Goal: Register for event/course

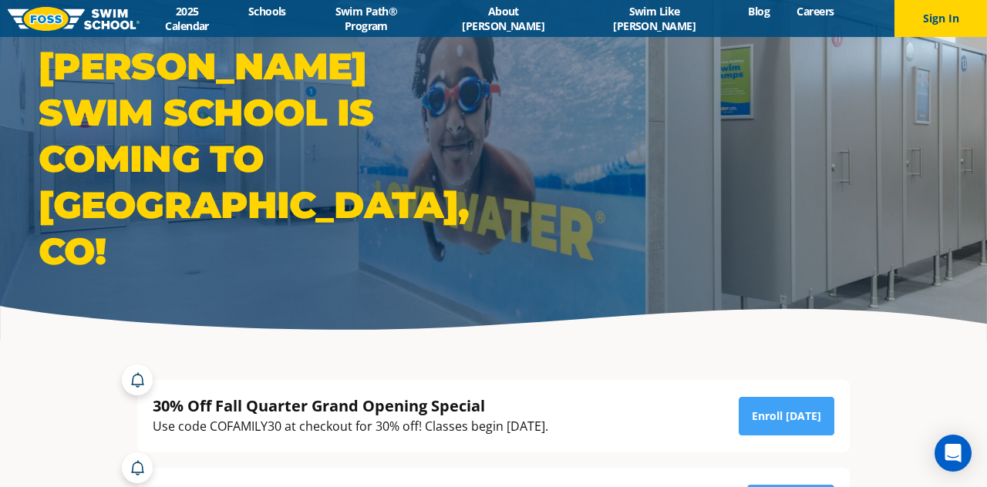
click at [234, 24] on link "2025 Calendar" at bounding box center [187, 18] width 95 height 29
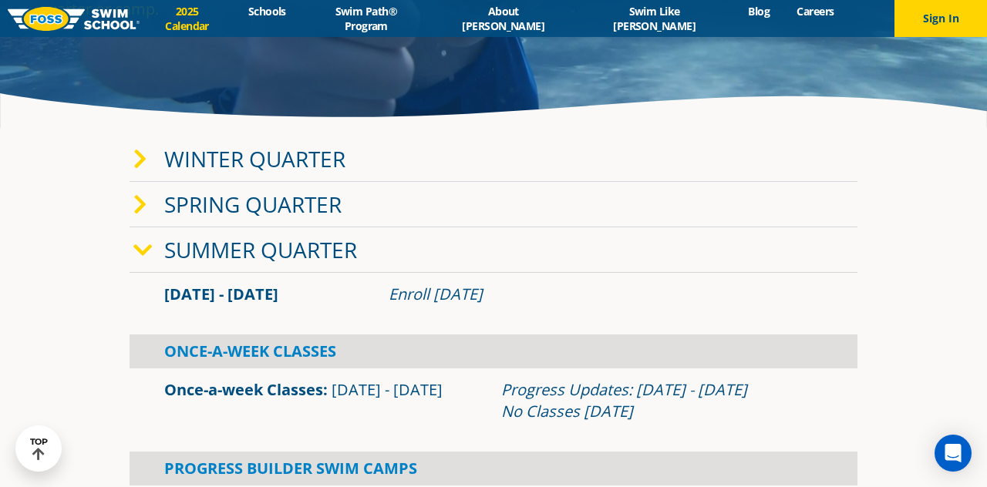
scroll to position [261, 0]
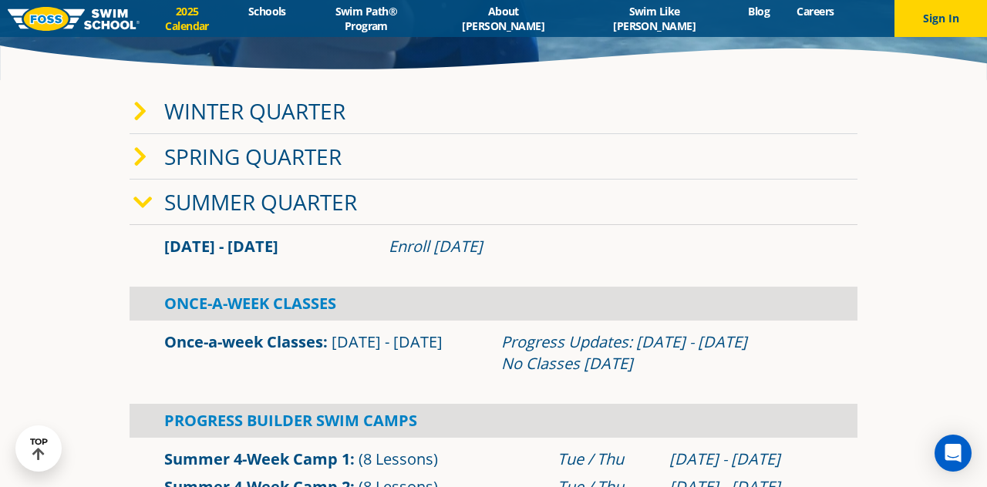
click at [184, 217] on link "Summer Quarter" at bounding box center [260, 201] width 193 height 29
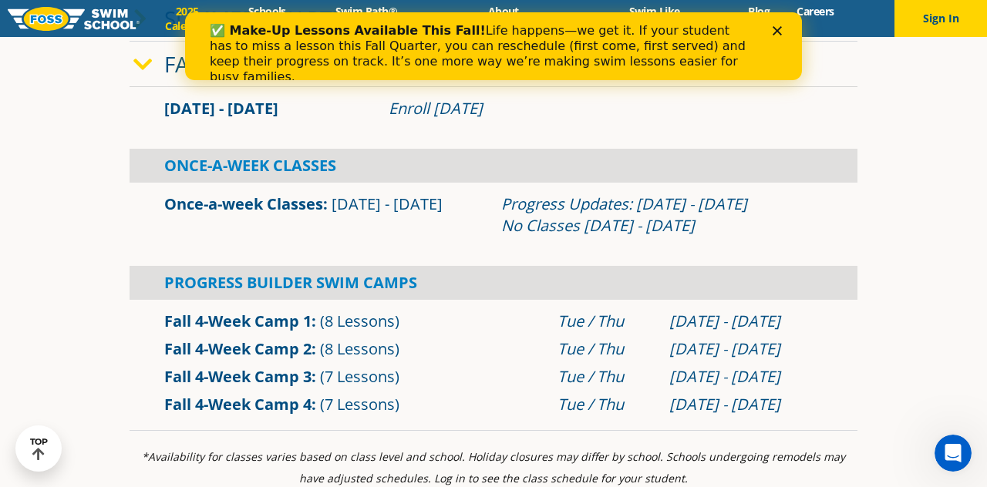
scroll to position [448, 0]
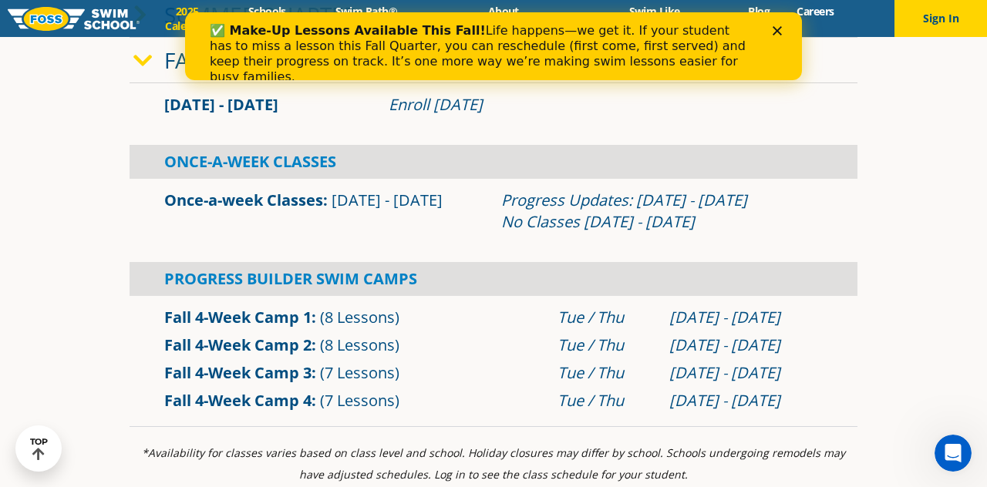
click at [784, 31] on div "Close" at bounding box center [779, 30] width 15 height 9
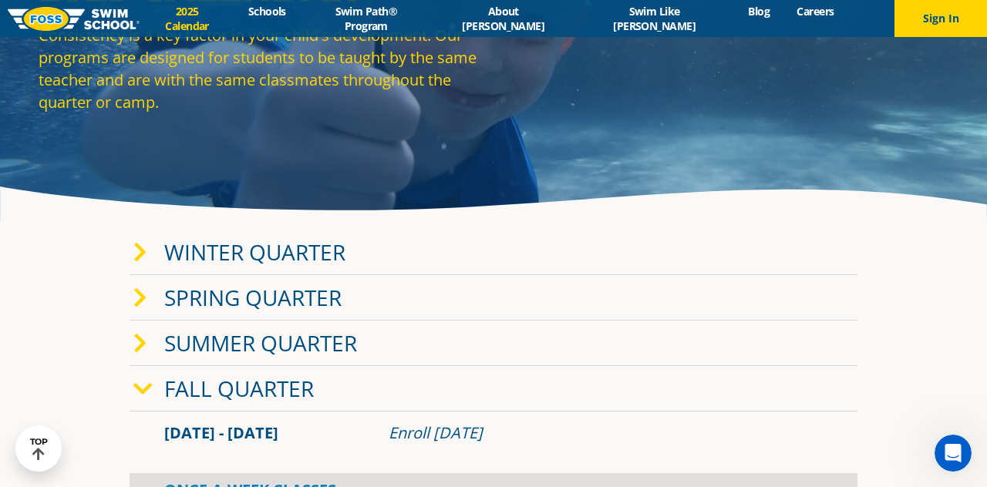
scroll to position [0, 0]
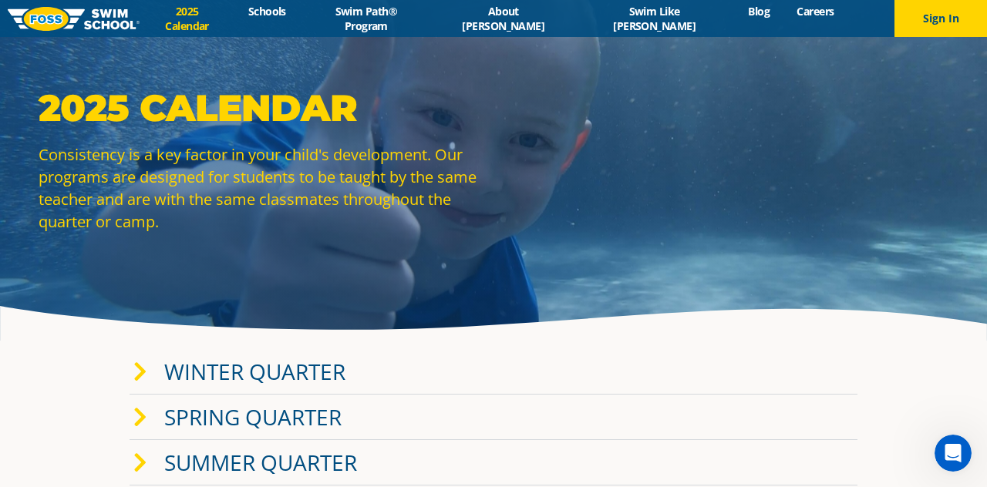
click at [62, 19] on img at bounding box center [74, 19] width 132 height 24
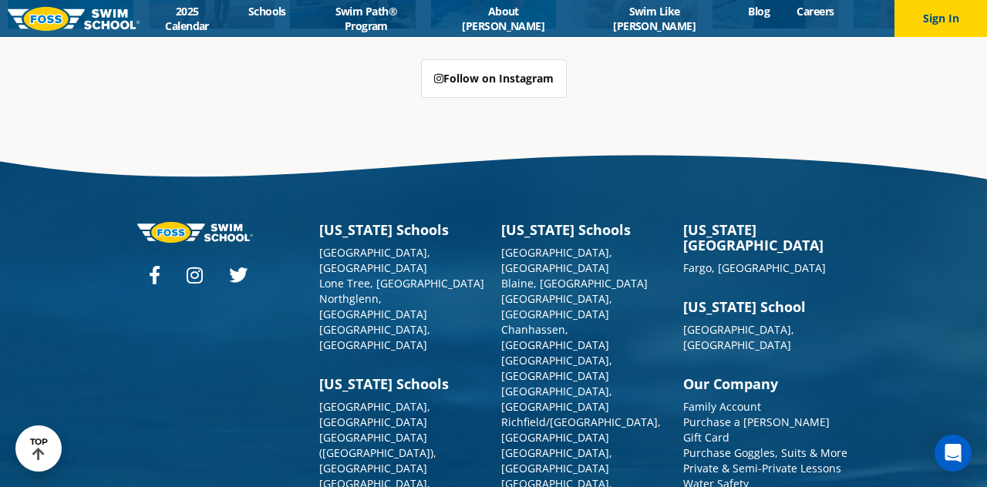
scroll to position [3854, 0]
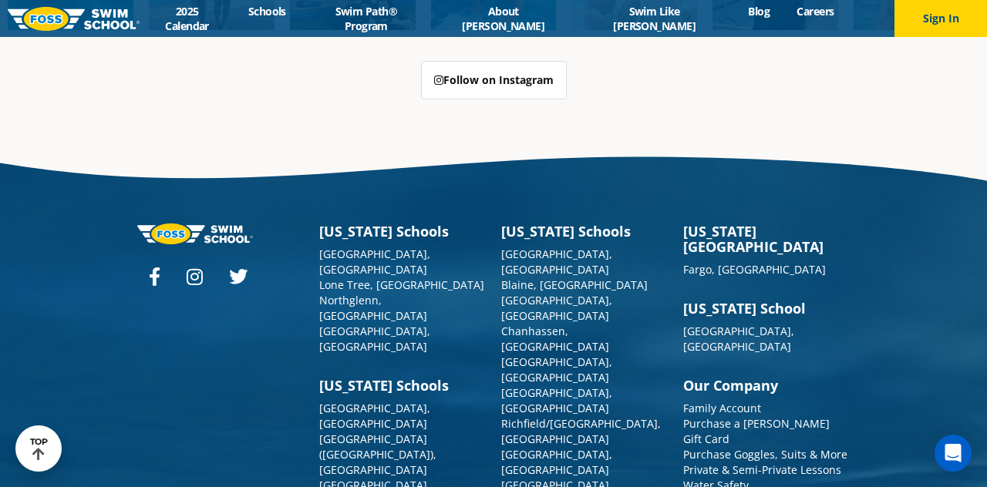
click at [336, 324] on link "[GEOGRAPHIC_DATA], [GEOGRAPHIC_DATA]" at bounding box center [374, 339] width 111 height 30
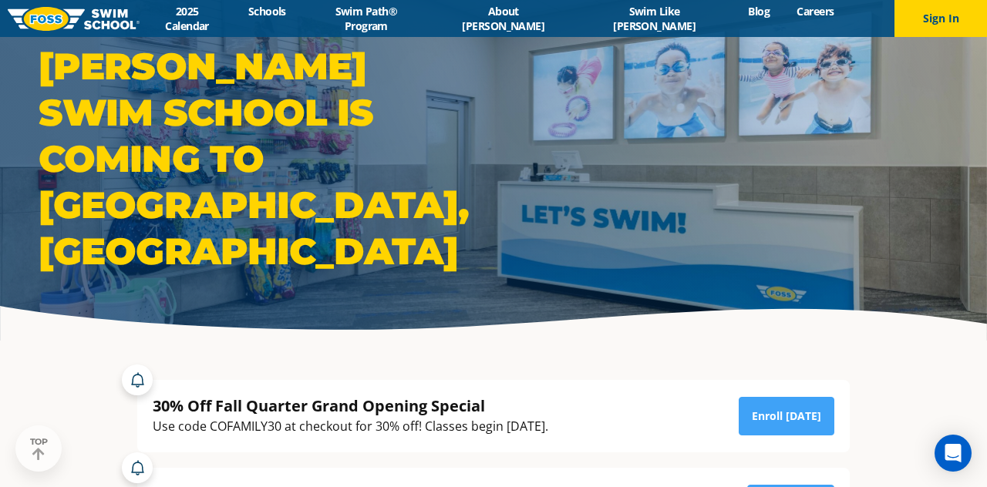
click at [59, 21] on img at bounding box center [74, 19] width 132 height 24
